Goal: Information Seeking & Learning: Learn about a topic

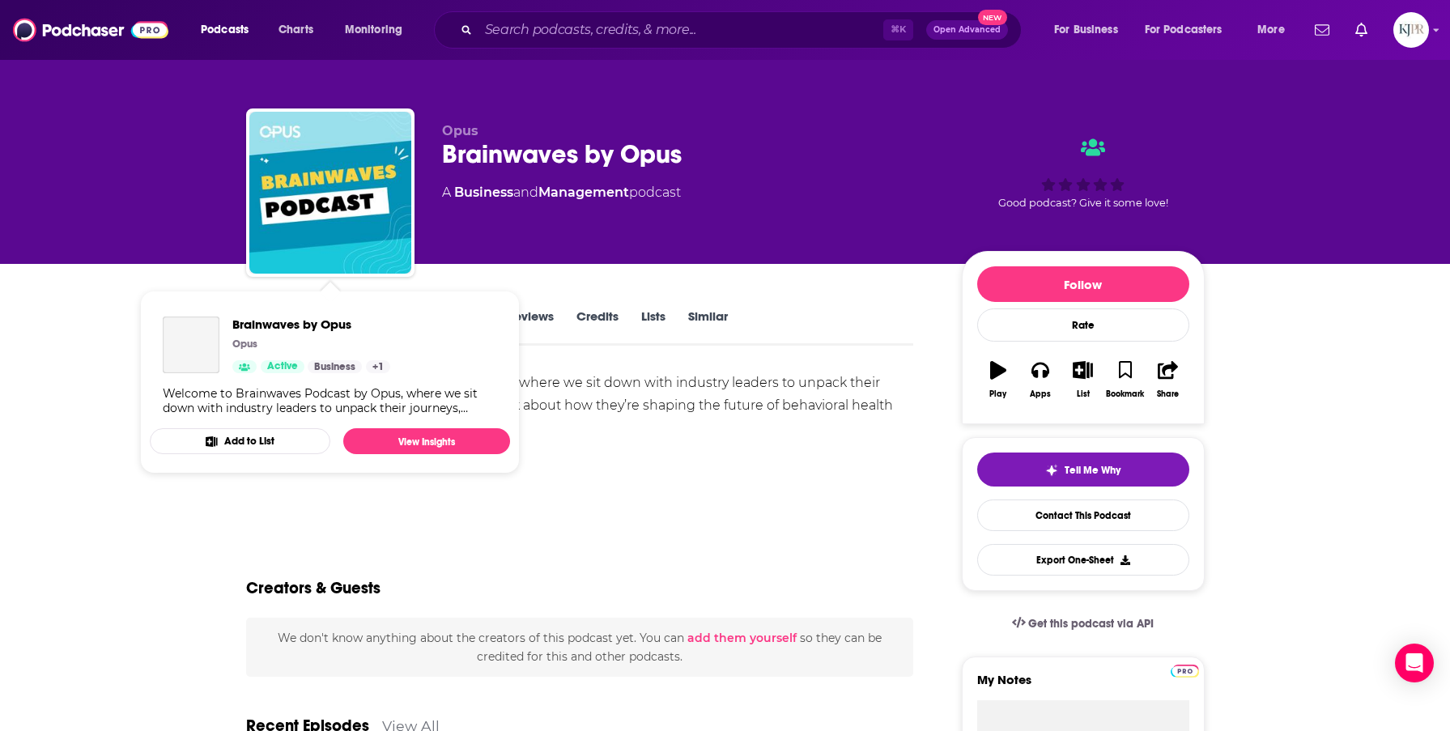
click at [643, 372] on div "Welcome to Brainwaves Podcast by Opus, where we sit down with industry leaders …" at bounding box center [580, 406] width 668 height 68
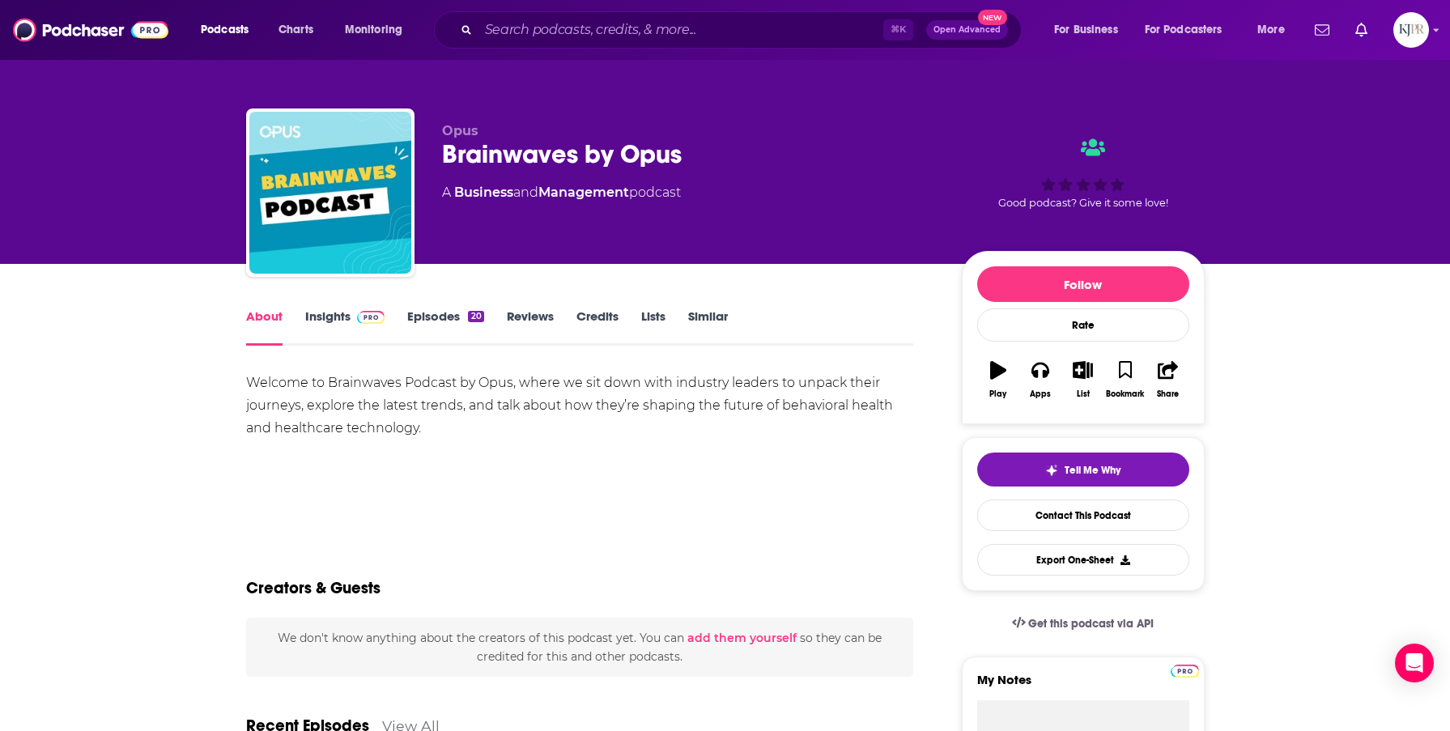
click at [321, 316] on link "Insights" at bounding box center [345, 326] width 80 height 37
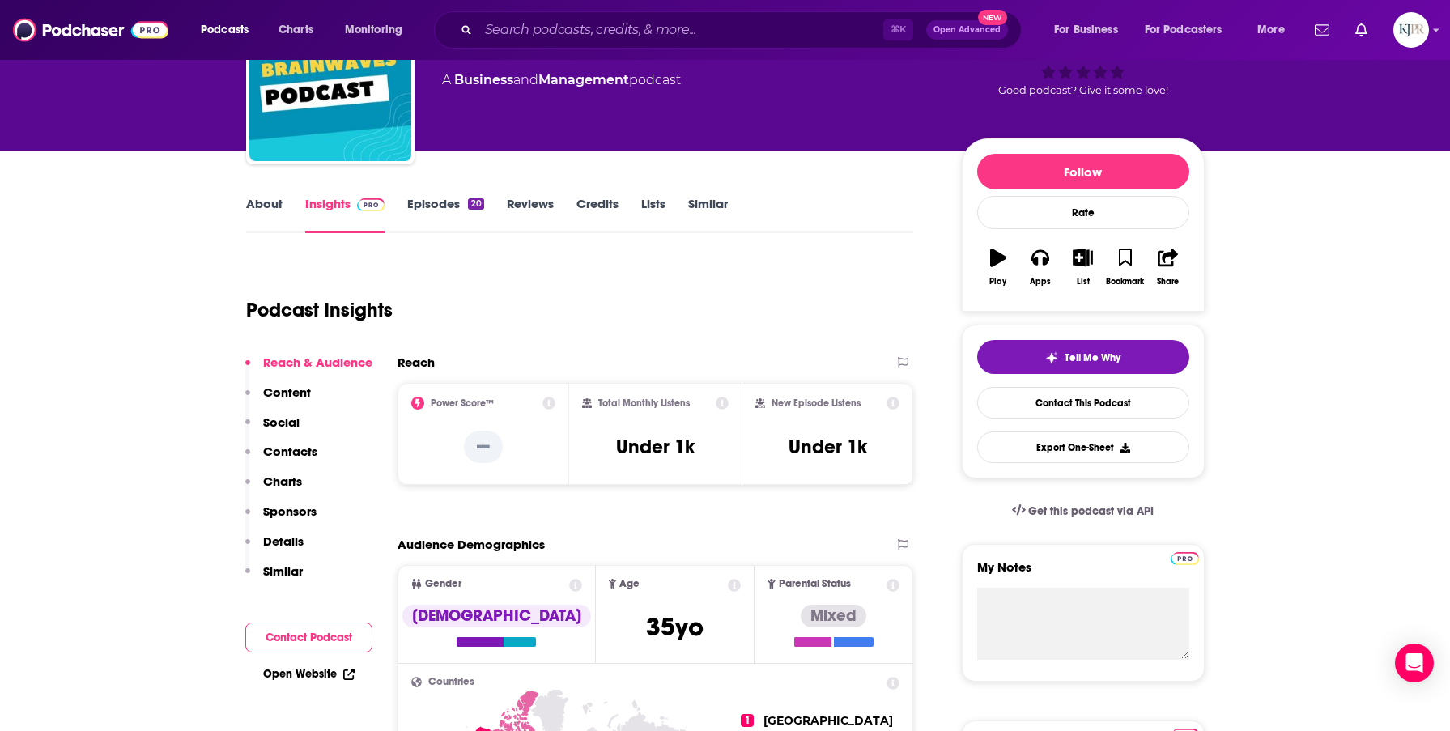
scroll to position [126, 0]
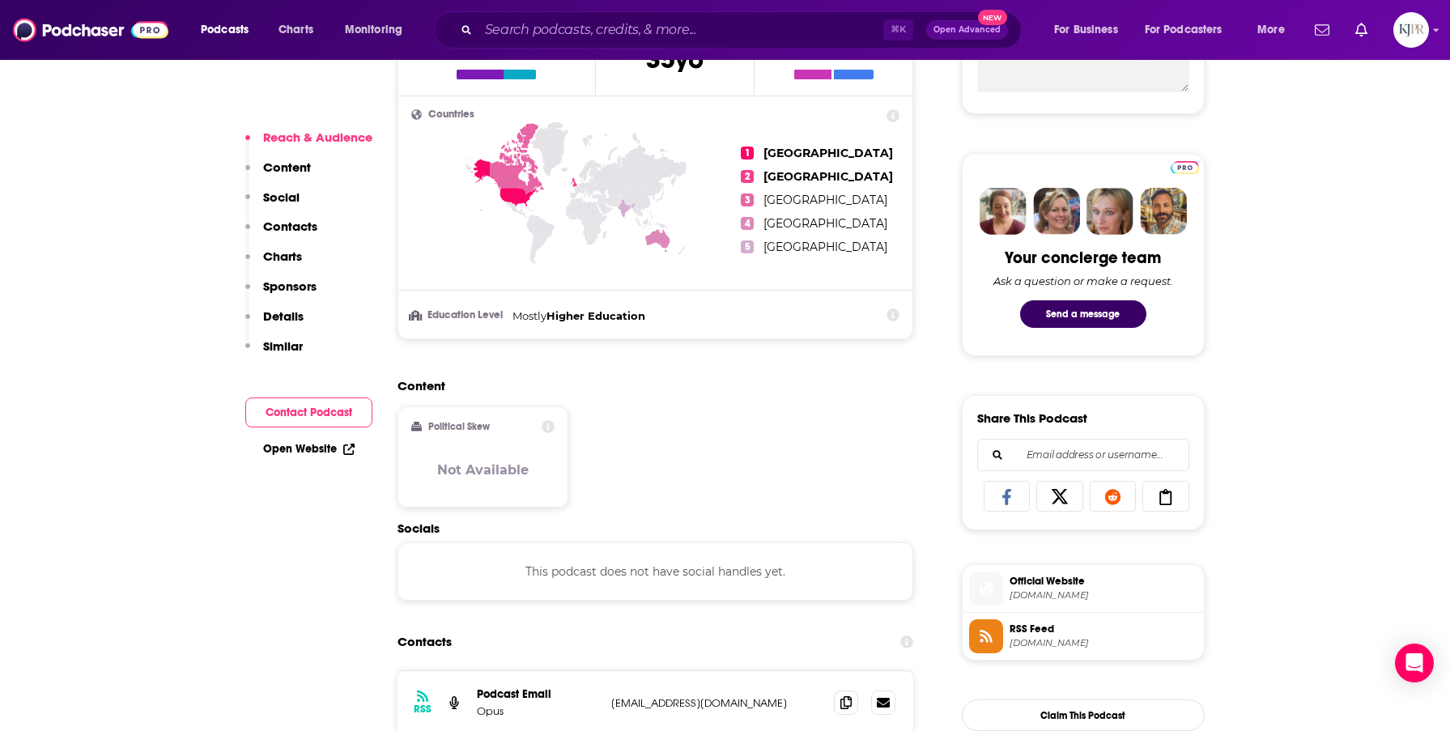
click at [275, 251] on p "Charts" at bounding box center [282, 256] width 39 height 15
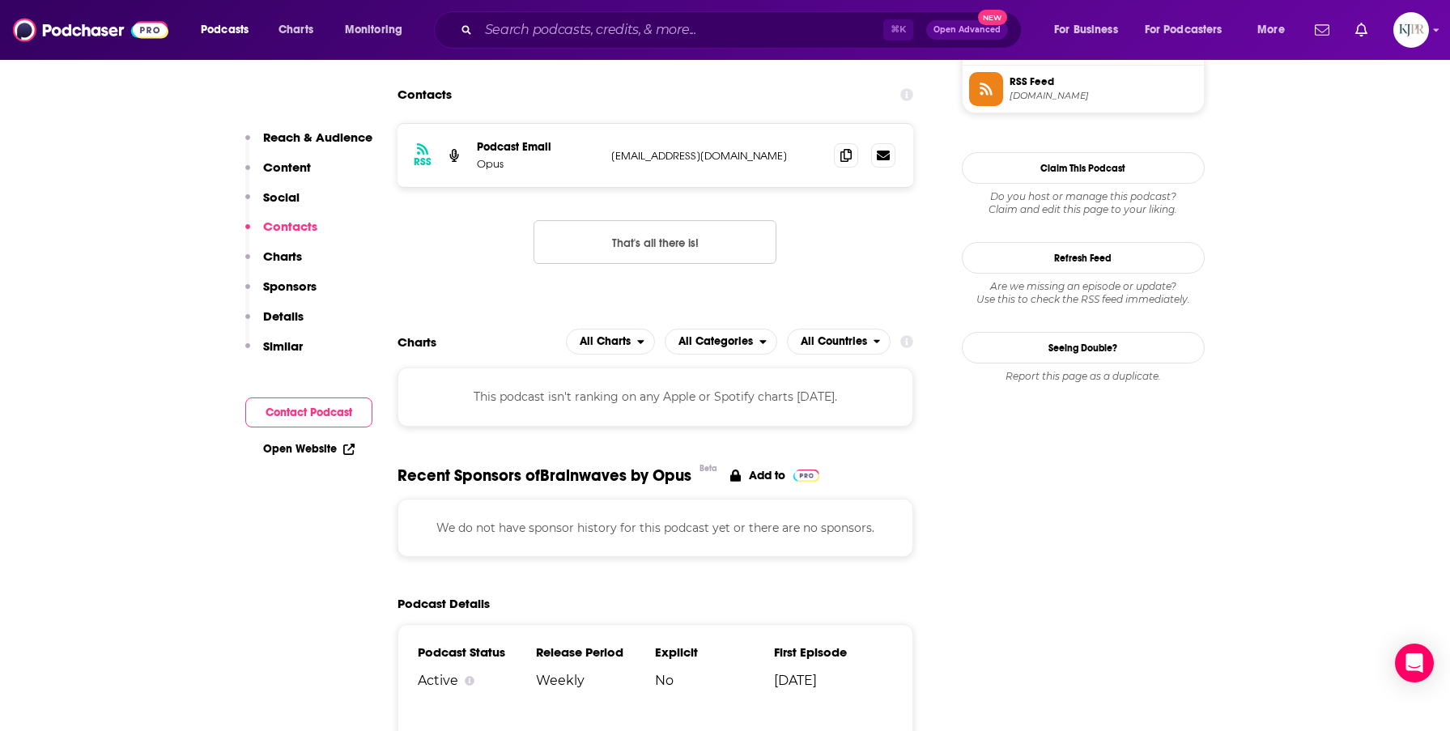
scroll to position [848, 0]
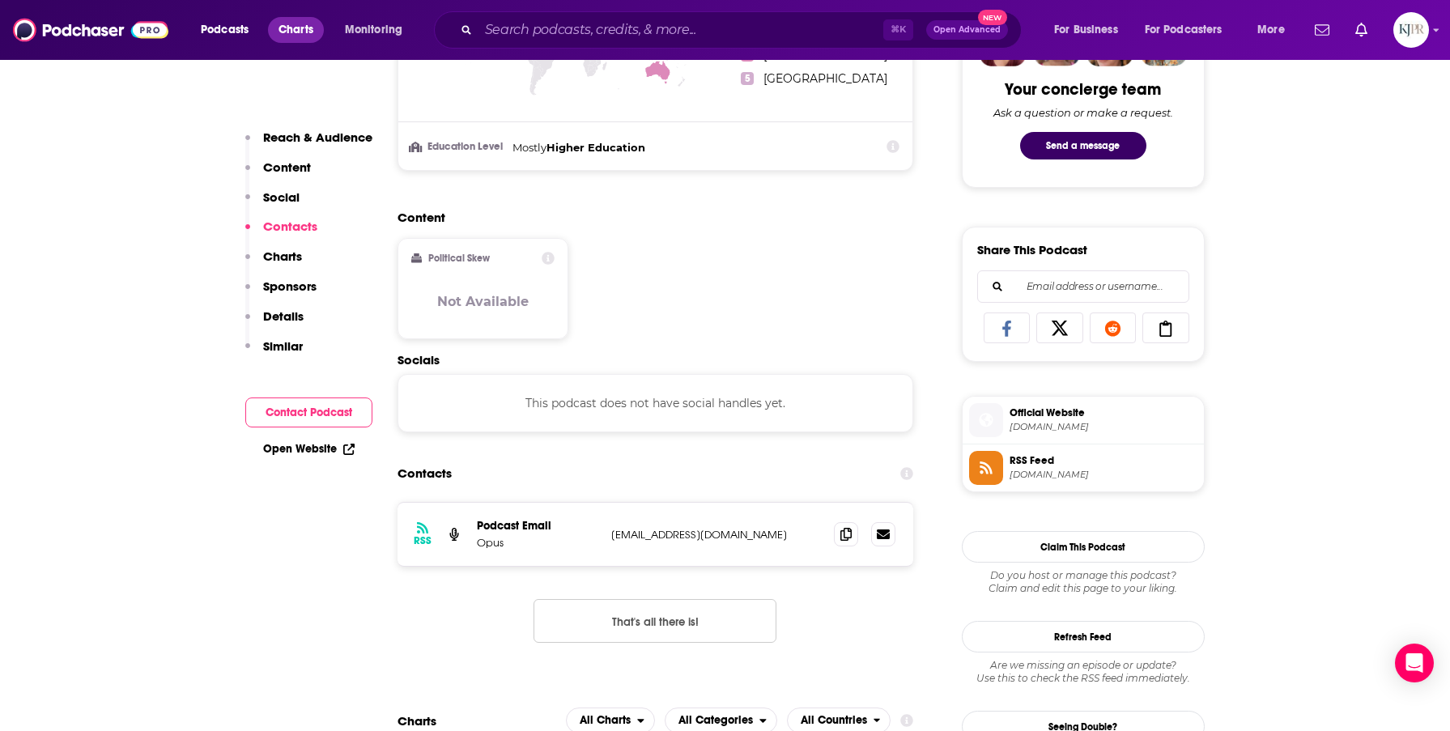
click at [289, 28] on span "Charts" at bounding box center [295, 30] width 35 height 23
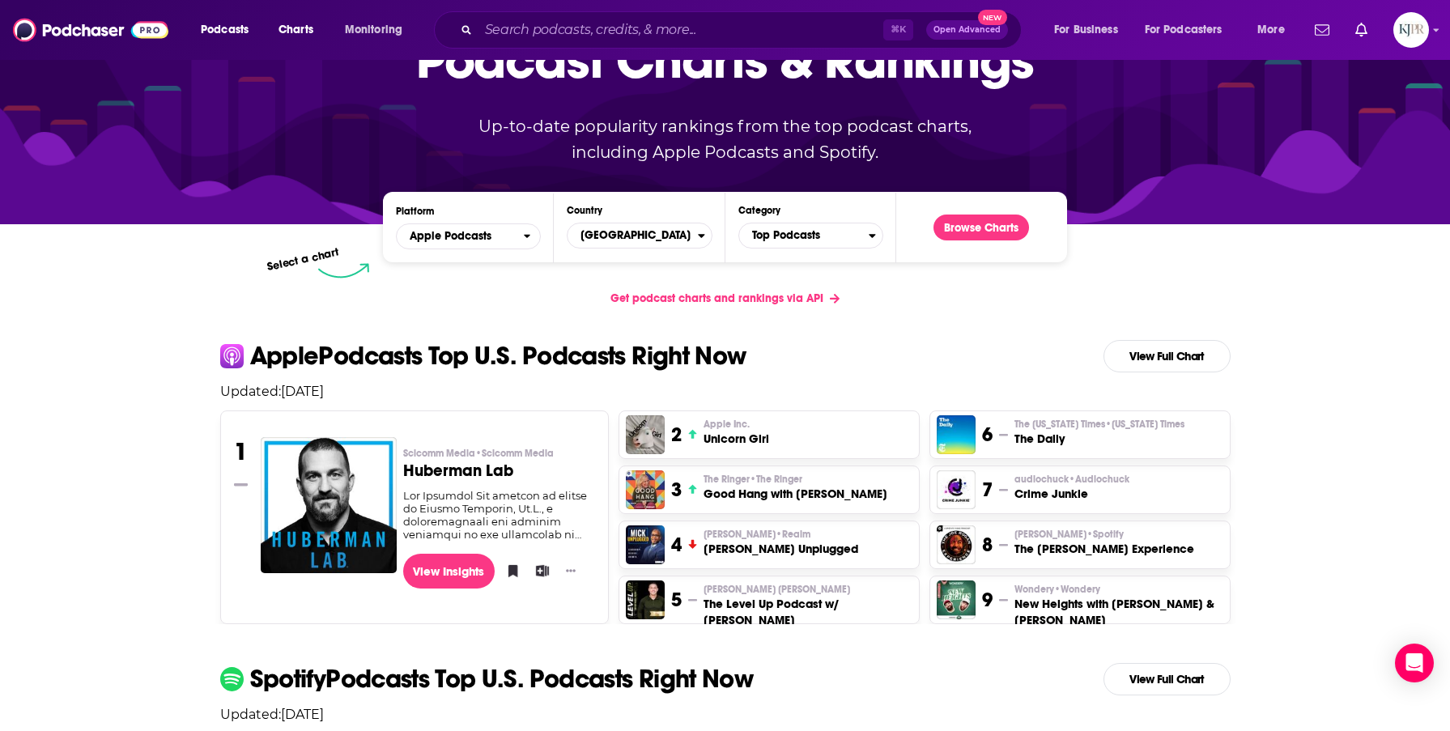
scroll to position [121, 0]
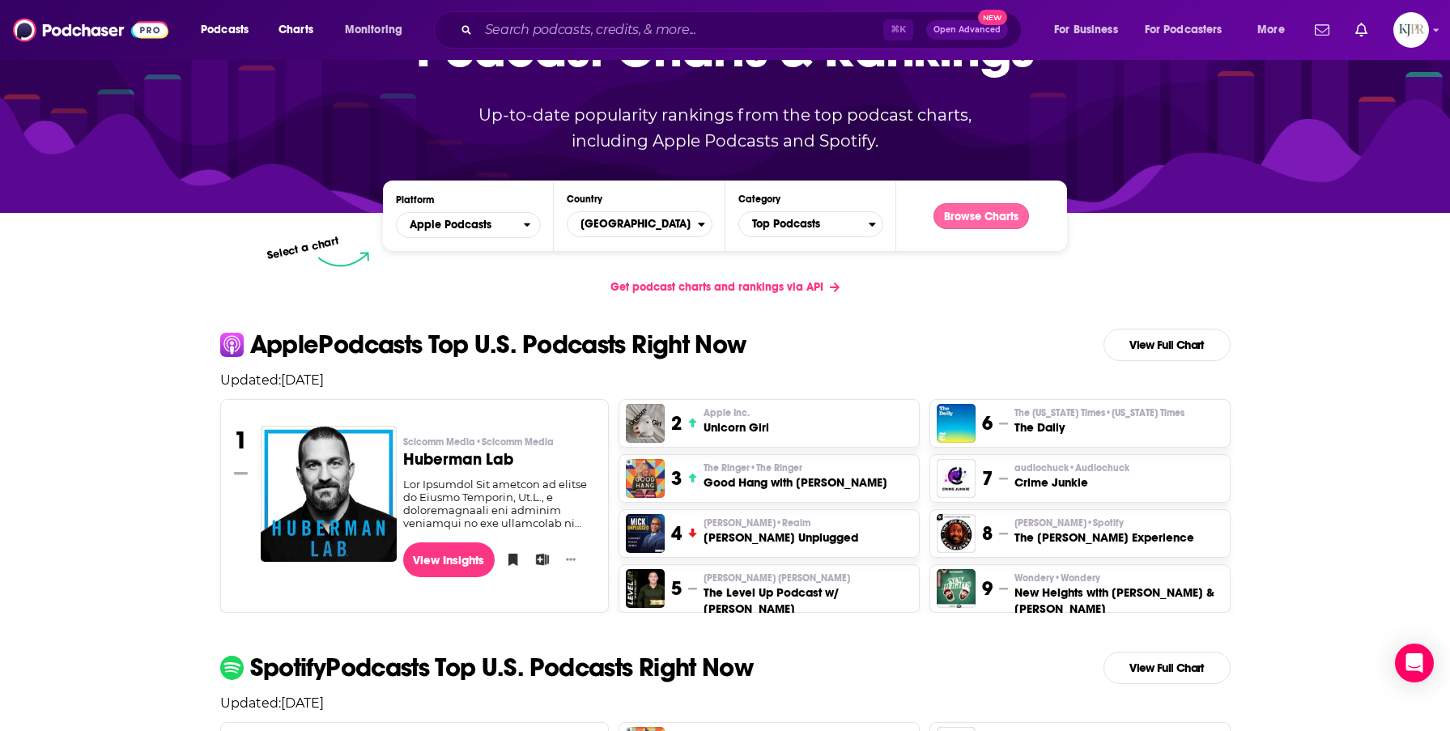
click at [984, 221] on button "Browse Charts" at bounding box center [981, 216] width 96 height 26
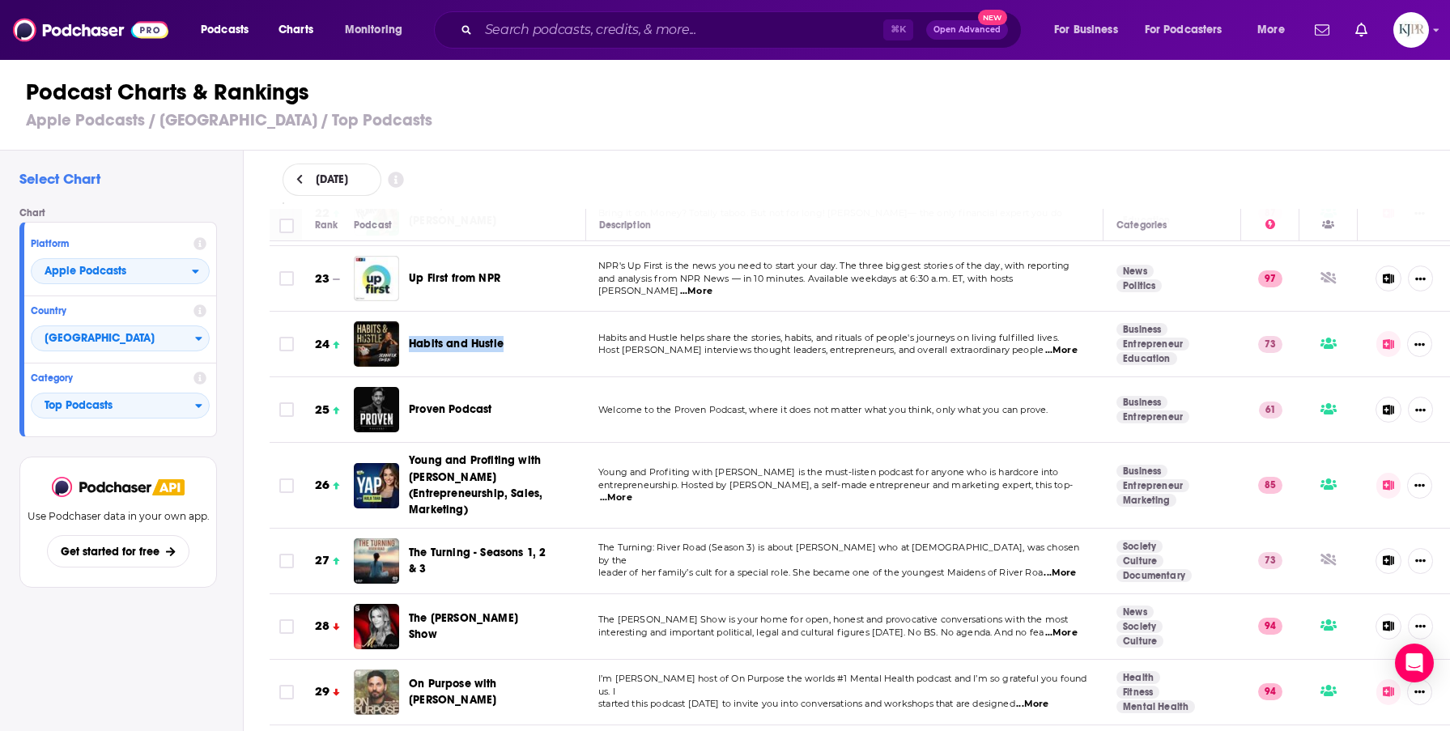
scroll to position [1481, 0]
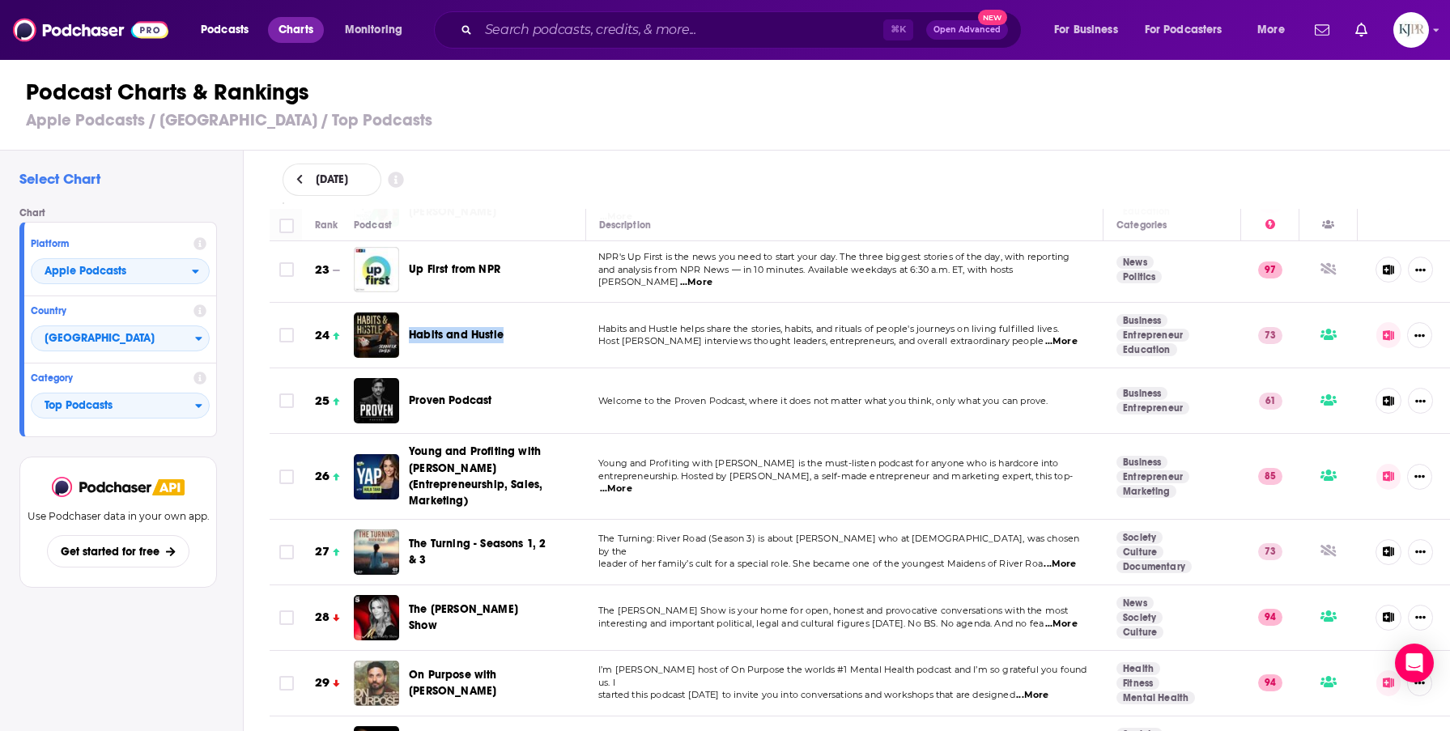
click at [296, 33] on span "Charts" at bounding box center [295, 30] width 35 height 23
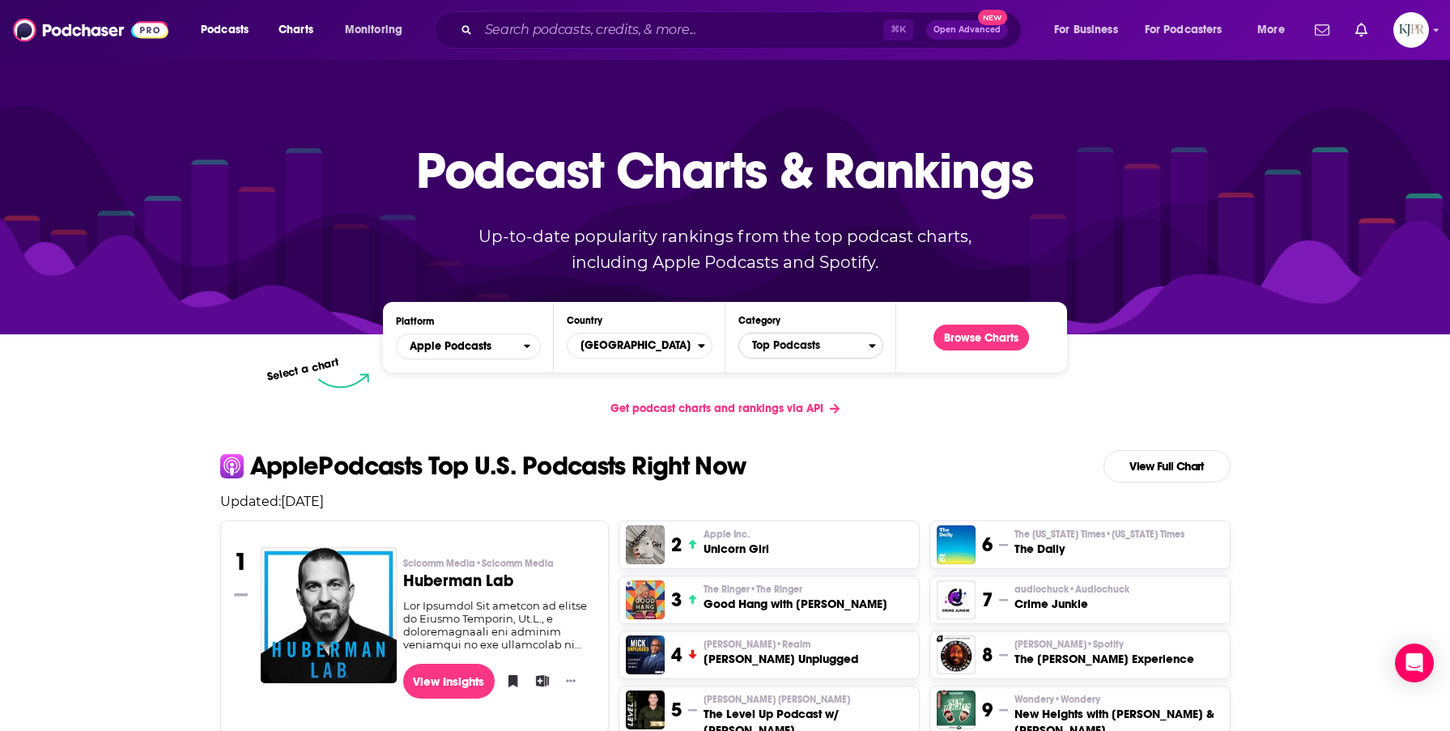
click at [844, 346] on span "Top Podcasts" at bounding box center [804, 346] width 130 height 28
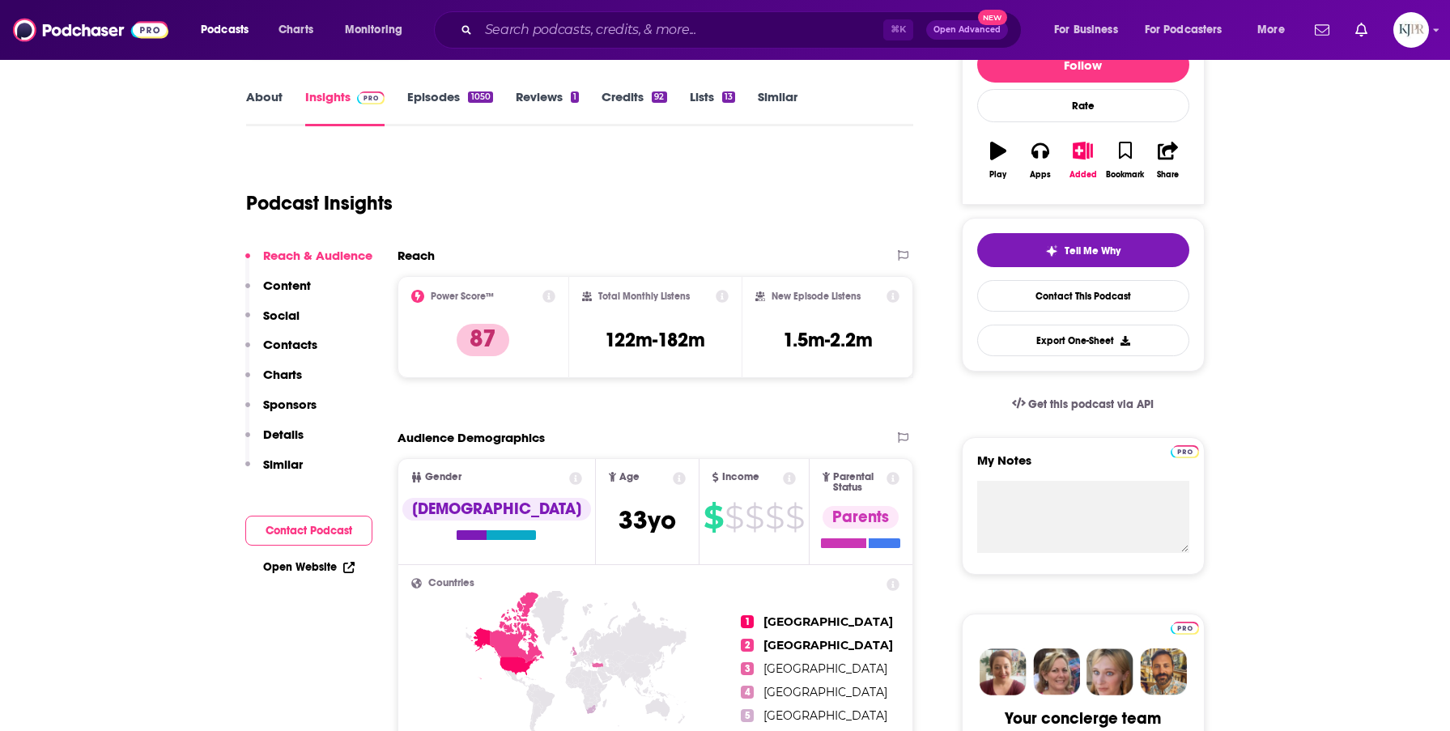
click at [278, 374] on p "Charts" at bounding box center [282, 374] width 39 height 15
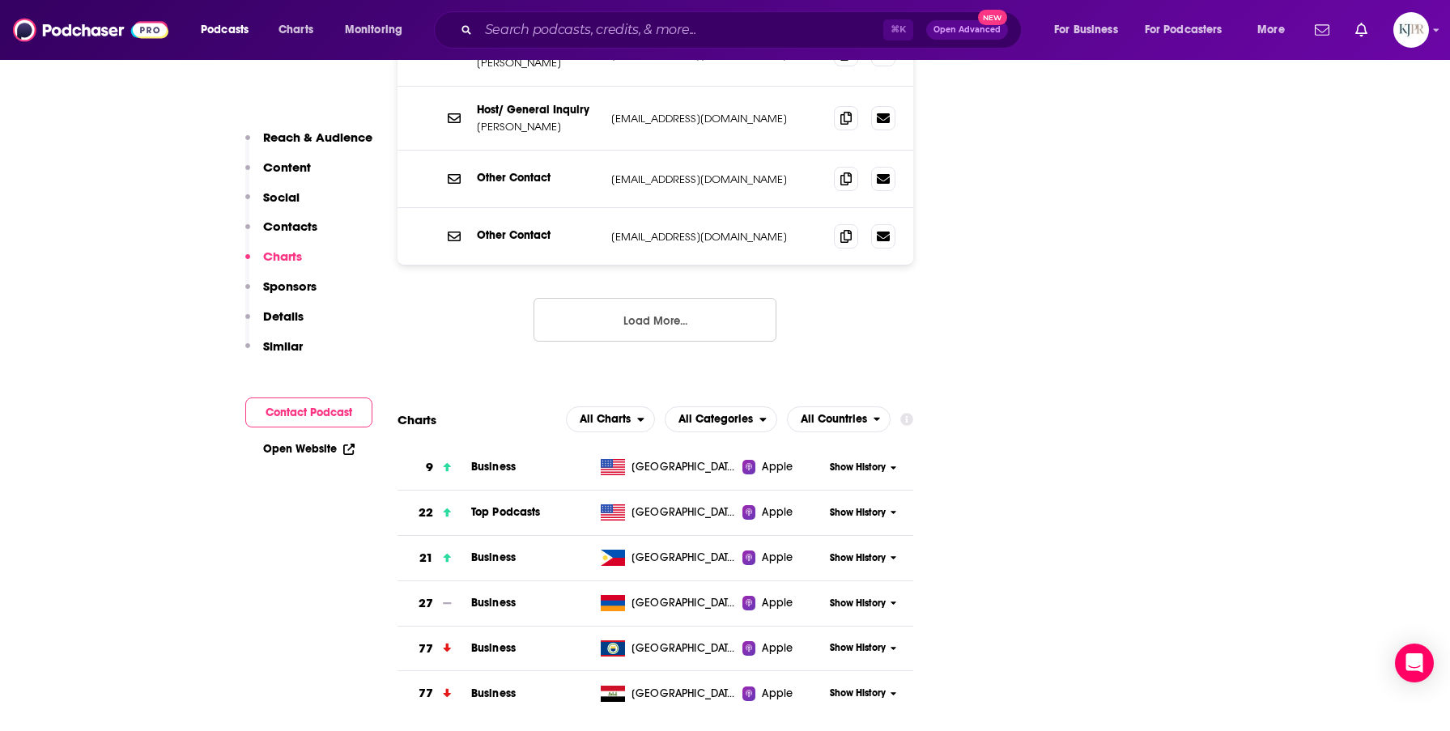
scroll to position [1822, 0]
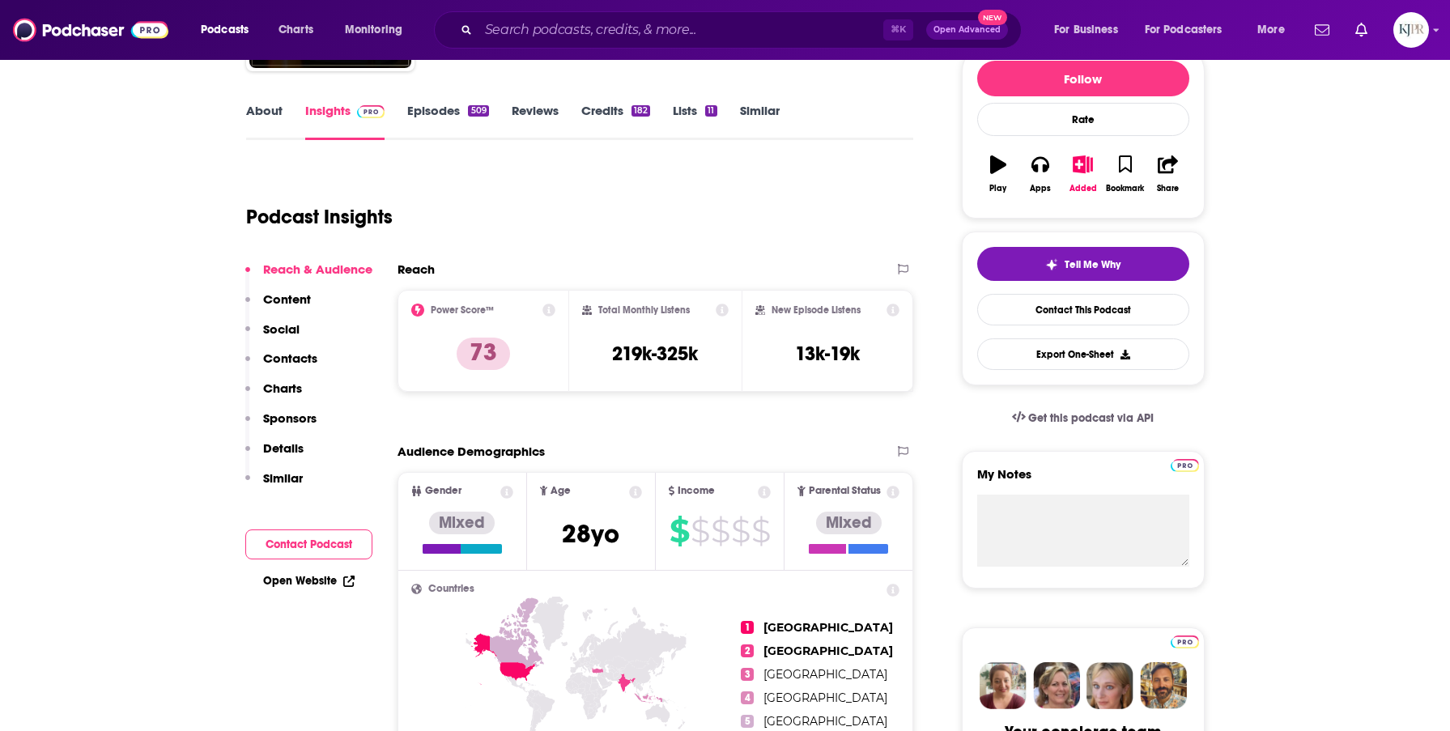
scroll to position [207, 0]
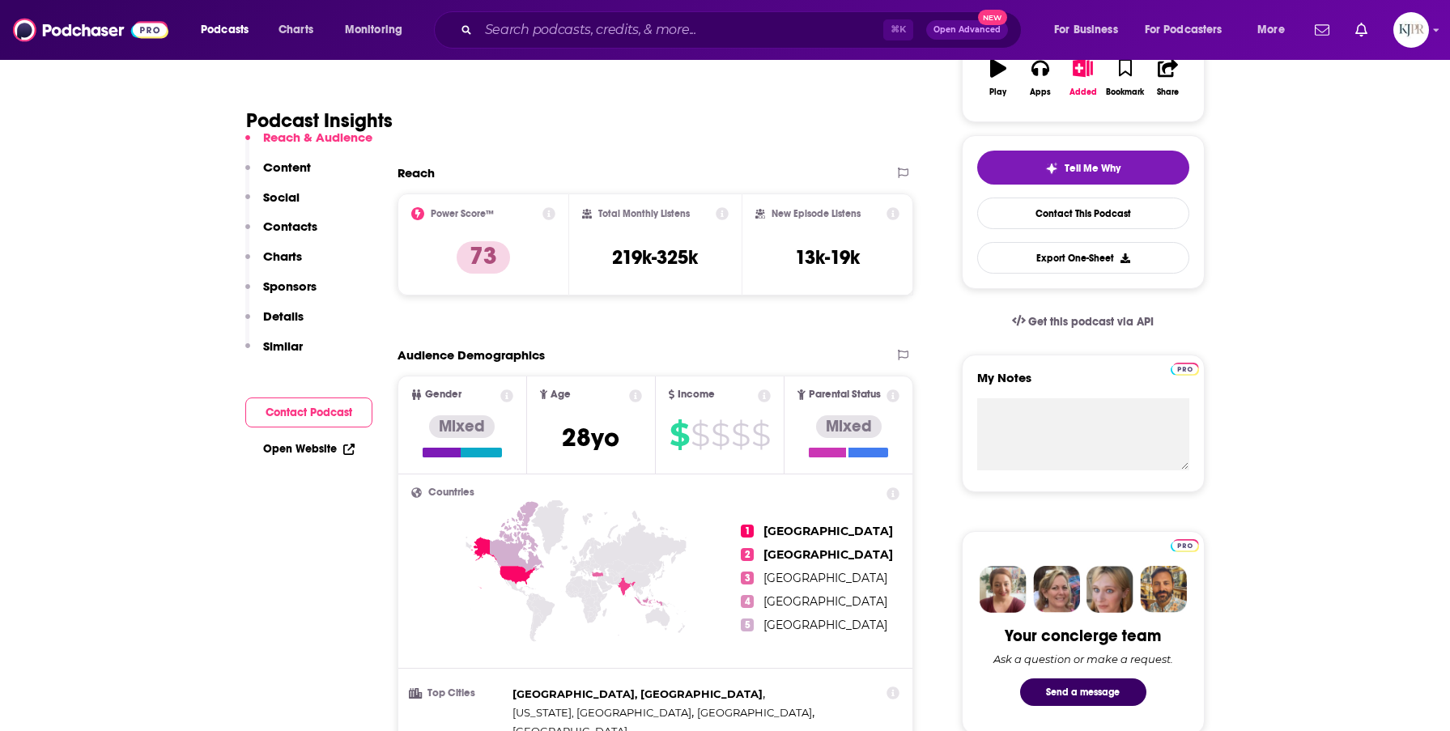
click at [288, 293] on p "Sponsors" at bounding box center [289, 285] width 53 height 15
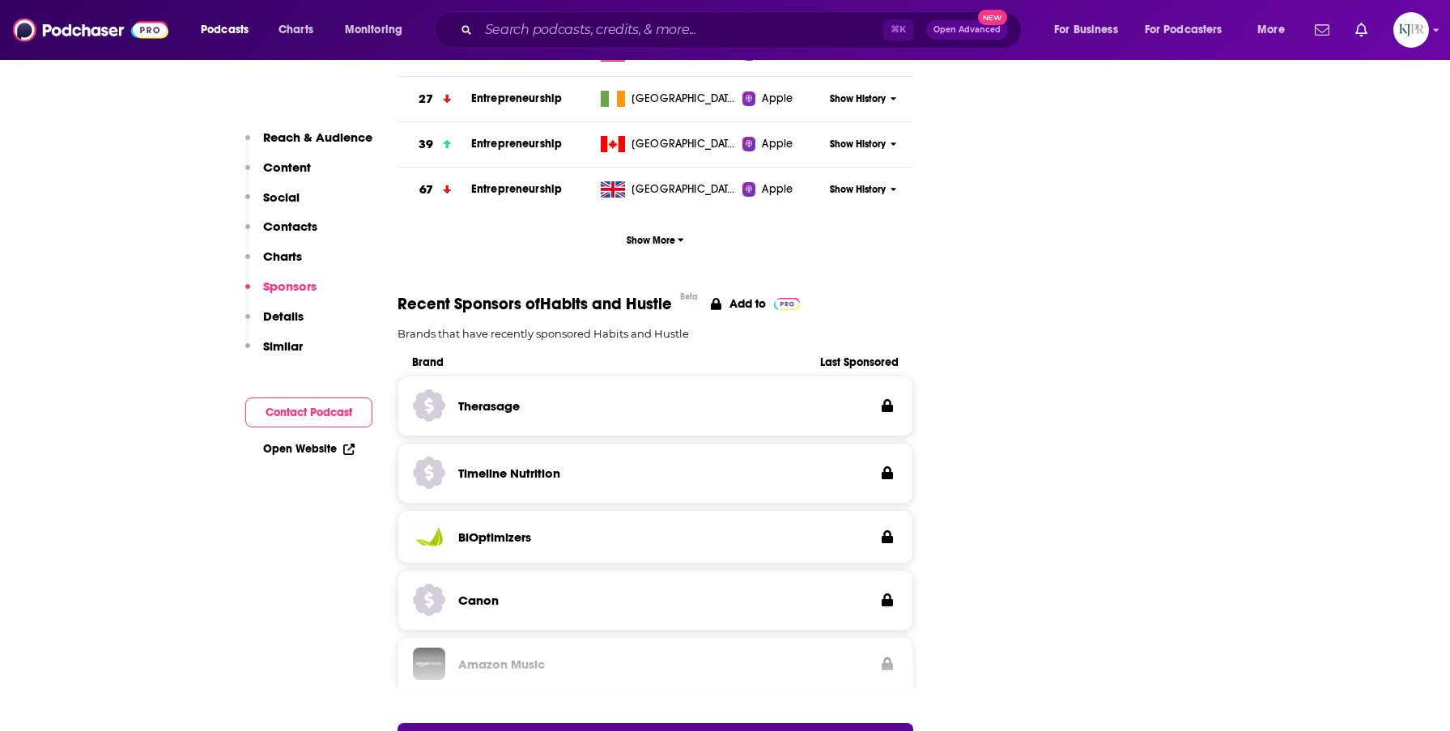
click at [280, 260] on p "Charts" at bounding box center [282, 256] width 39 height 15
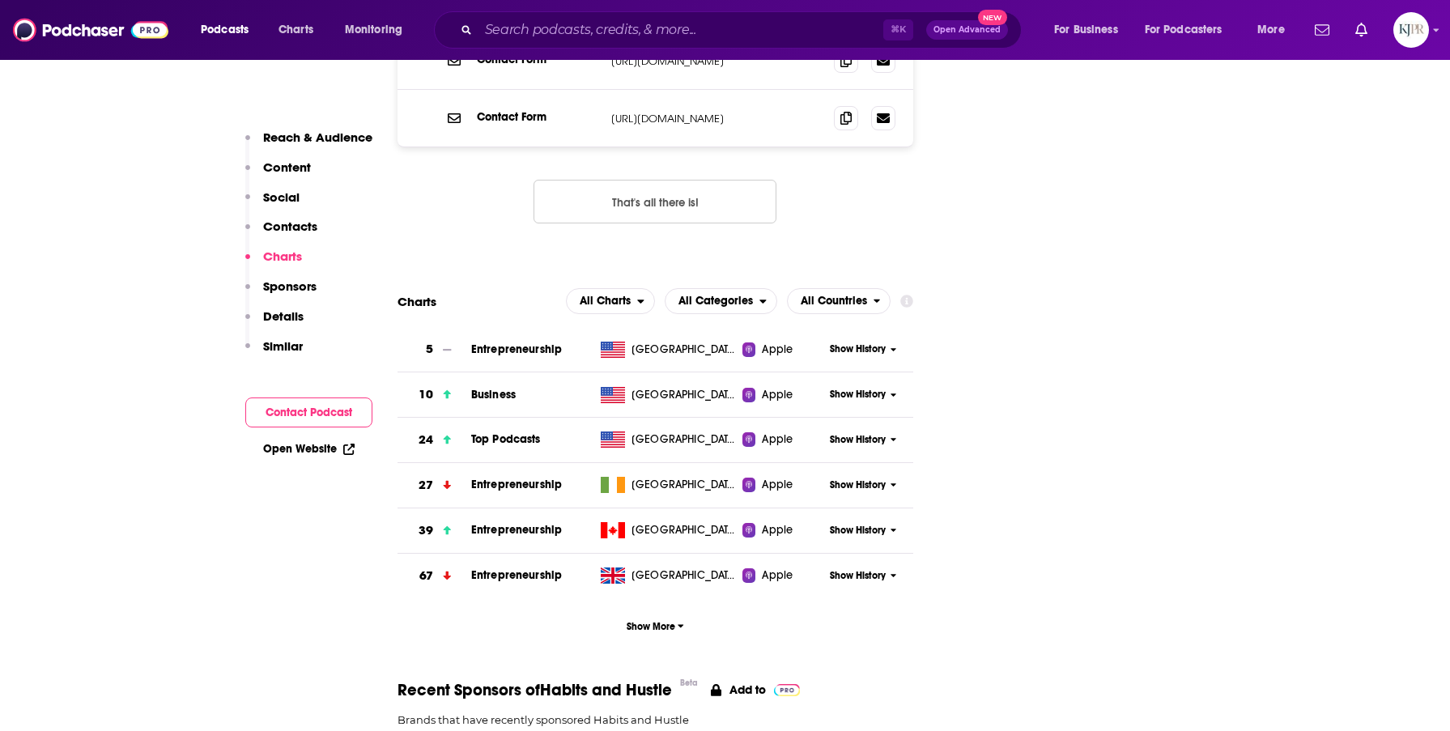
scroll to position [1873, 0]
